Goal: Information Seeking & Learning: Learn about a topic

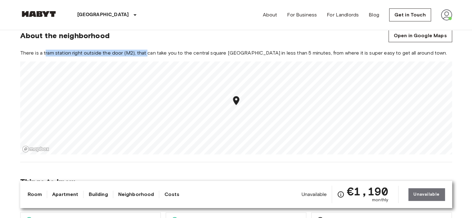
drag, startPoint x: 70, startPoint y: 50, endPoint x: 147, endPoint y: 48, distance: 76.6
click at [147, 48] on section "About the neighborhood Open in Google Maps There is a tram station right outsid…" at bounding box center [236, 88] width 432 height 148
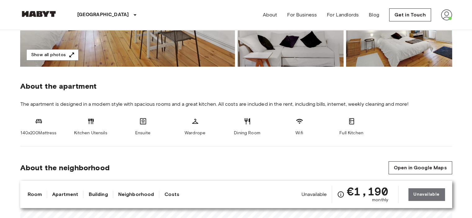
scroll to position [188, 0]
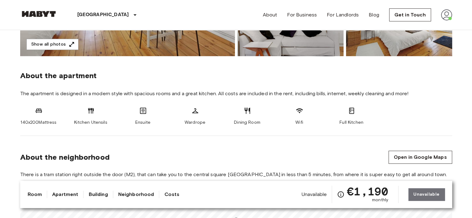
click at [47, 94] on span "The apartment is designed in a modern style with spacious rooms and a great kit…" at bounding box center [236, 93] width 432 height 7
drag, startPoint x: 47, startPoint y: 94, endPoint x: 87, endPoint y: 89, distance: 40.3
click at [81, 89] on section "About the apartment The apartment is designed in a modern style with spacious r…" at bounding box center [236, 96] width 432 height 80
click at [88, 89] on section "About the apartment The apartment is designed in a modern style with spacious r…" at bounding box center [236, 96] width 432 height 80
drag, startPoint x: 297, startPoint y: 191, endPoint x: 329, endPoint y: 192, distance: 32.2
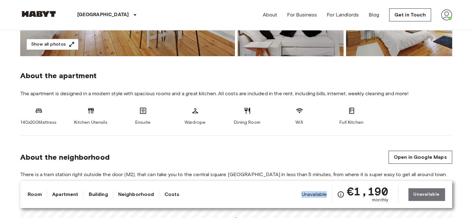
click at [329, 192] on div "Room Apartment Building Neighborhood Costs Unavailable €1,190 monthly Unavailab…" at bounding box center [236, 194] width 417 height 17
click at [329, 192] on div "Unavailable €1,190 monthly" at bounding box center [344, 194] width 87 height 17
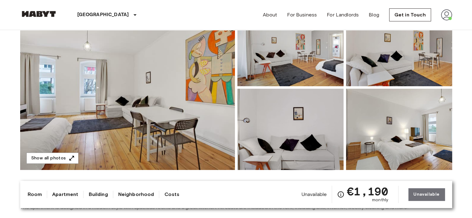
scroll to position [64, 0]
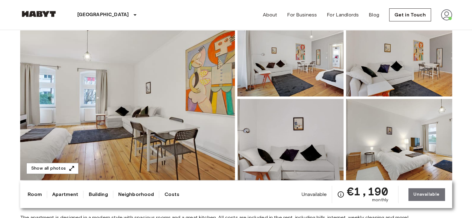
click at [144, 93] on img at bounding box center [127, 97] width 215 height 165
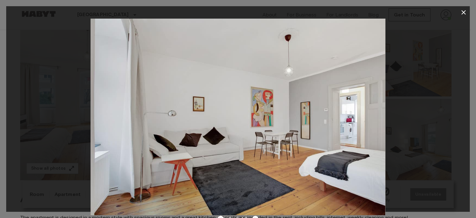
click at [351, 110] on img at bounding box center [238, 117] width 295 height 197
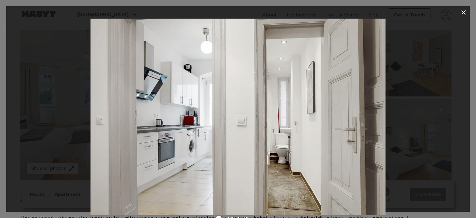
click at [451, 133] on div at bounding box center [238, 117] width 464 height 197
click at [462, 11] on icon "button" at bounding box center [463, 12] width 7 height 7
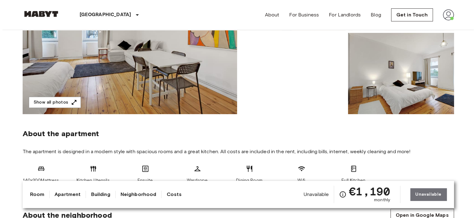
scroll to position [126, 0]
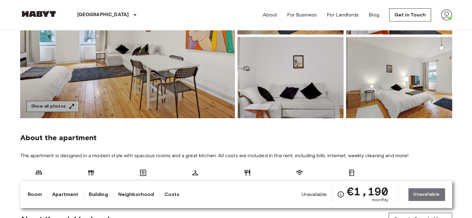
click at [37, 108] on button "Show all photos" at bounding box center [52, 106] width 52 height 11
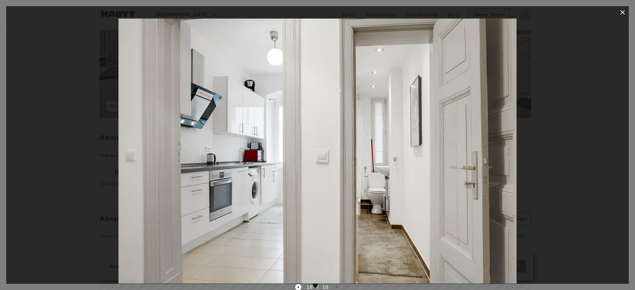
click at [471, 38] on img at bounding box center [317, 151] width 398 height 265
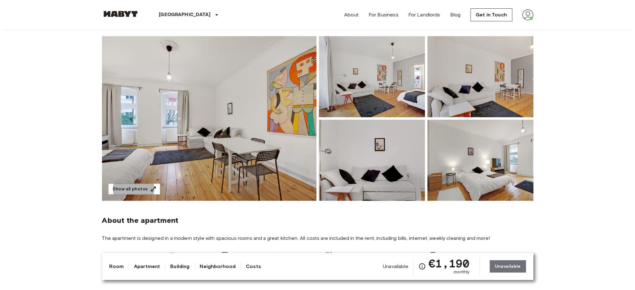
scroll to position [42, 0]
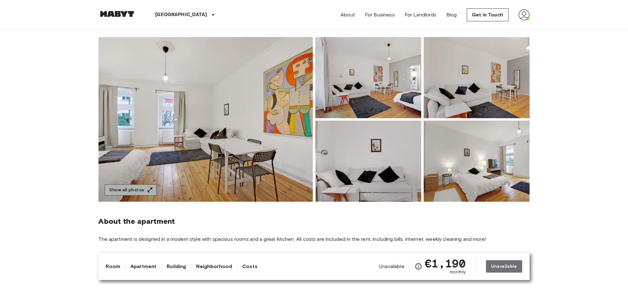
click at [134, 189] on button "Show all photos" at bounding box center [131, 190] width 52 height 11
